Goal: Communication & Community: Answer question/provide support

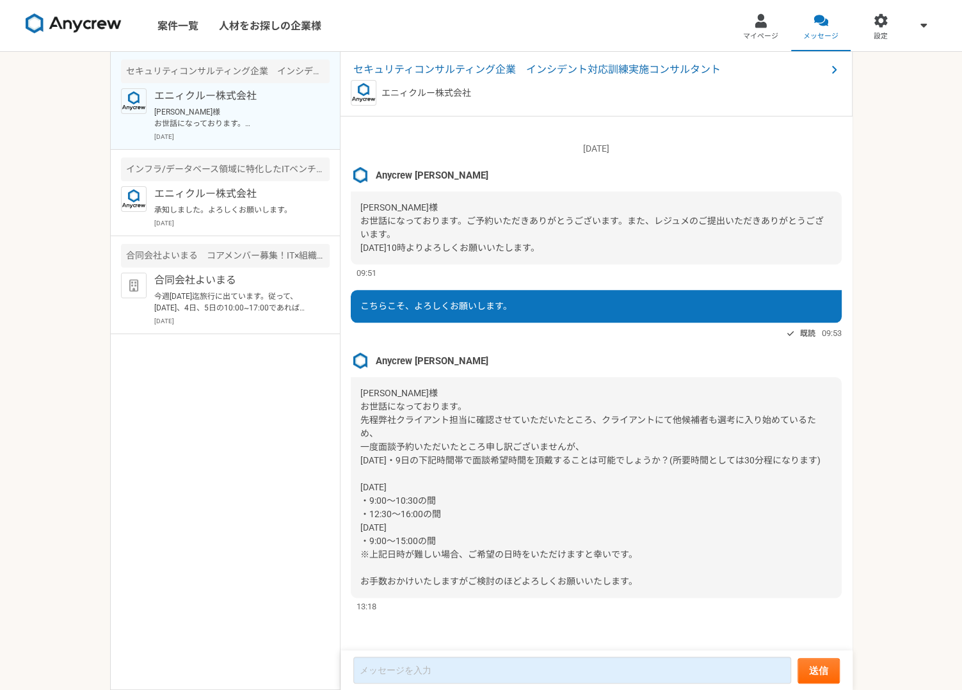
click at [507, 494] on div "[PERSON_NAME]様 お世話になっております。 先程弊社クライアント担当に確認させていただいたところ、クライアントにて他候補者も選考に入り始めているた…" at bounding box center [596, 487] width 491 height 221
drag, startPoint x: 360, startPoint y: 487, endPoint x: 396, endPoint y: 503, distance: 39.3
click at [396, 503] on span "[PERSON_NAME]様 お世話になっております。 先程弊社クライアント担当に確認させていただいたところ、クライアントにて他候補者も選考に入り始めているた…" at bounding box center [591, 487] width 460 height 199
copy span "[DATE] ・9:00〜"
click at [420, 672] on textarea at bounding box center [572, 670] width 438 height 27
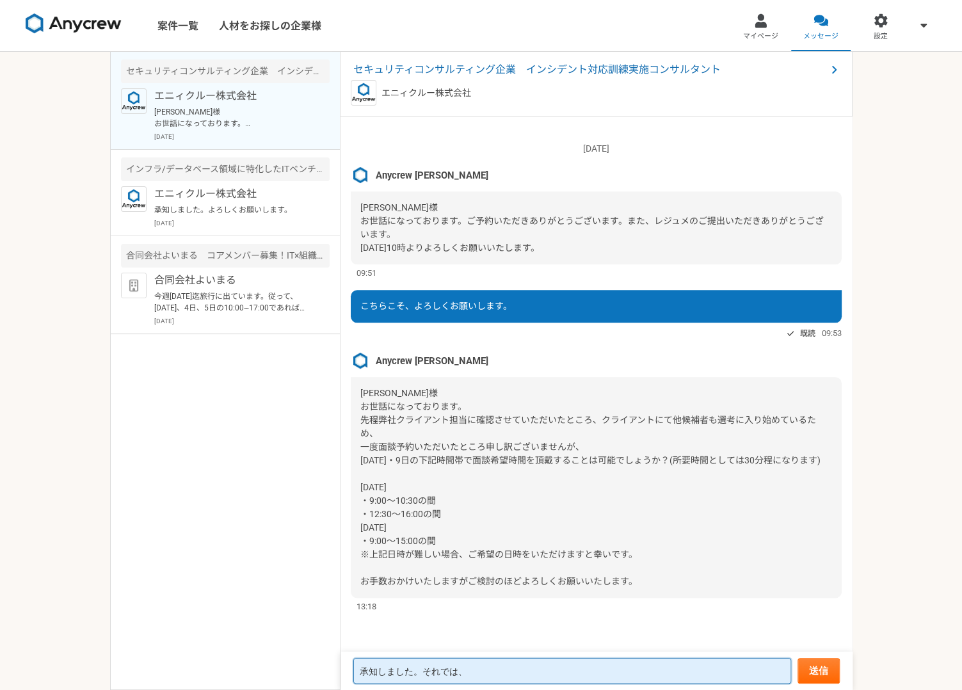
paste textarea "[DATE] ・9:00〜"
click at [425, 658] on textarea "承知しました。それでは、[DATE] ・9:00〜" at bounding box center [572, 664] width 438 height 39
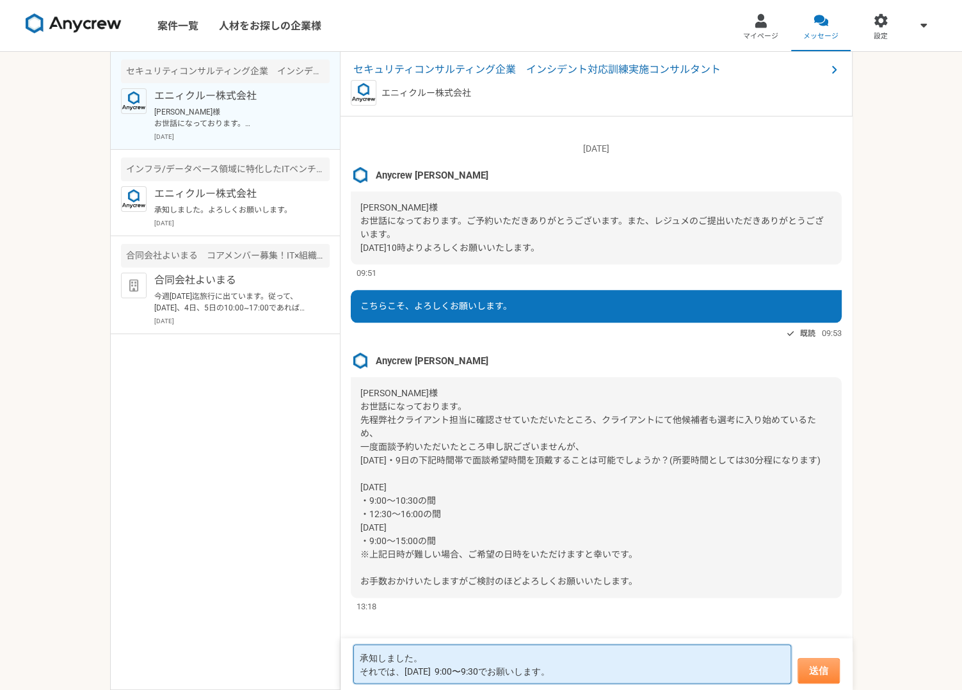
type textarea "承知しました。 それでは、[DATE] 9:00〜9:30でお願いします。"
click at [803, 672] on button "送信" at bounding box center [819, 671] width 42 height 26
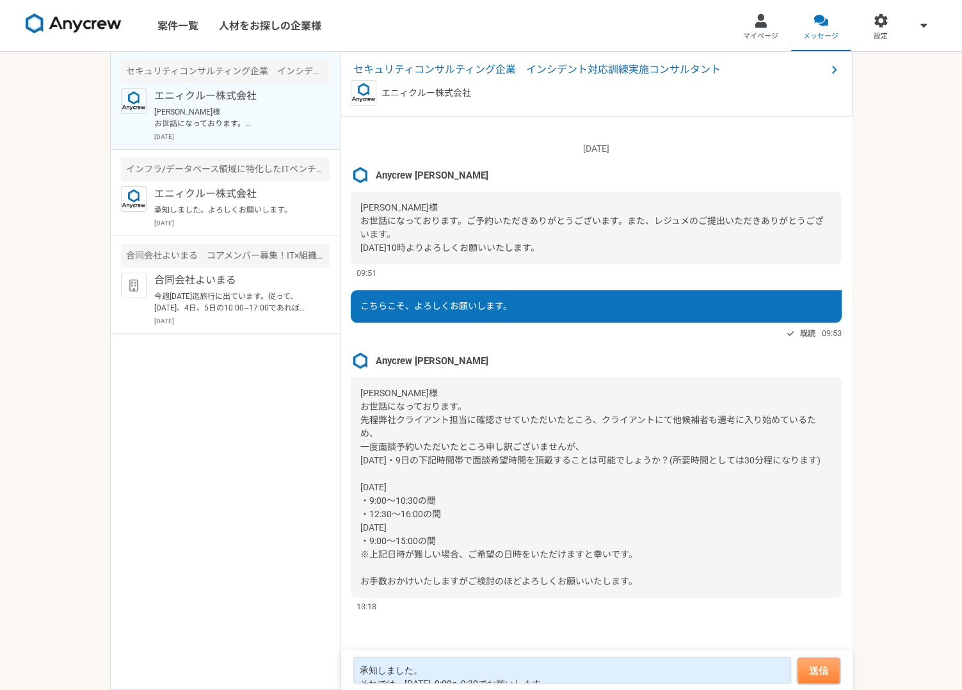
scroll to position [904, 0]
